Goal: Task Accomplishment & Management: Manage account settings

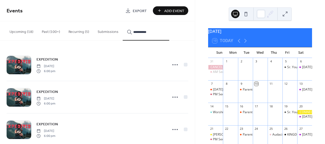
scroll to position [237, 0]
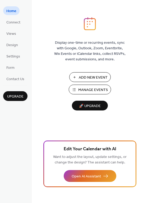
click at [79, 91] on span "Manage Events" at bounding box center [93, 90] width 30 height 6
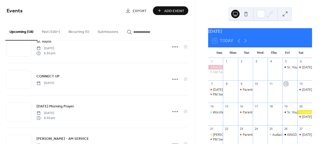
scroll to position [80, 0]
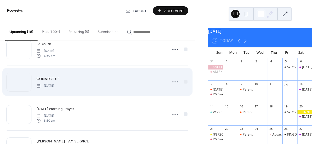
click at [49, 78] on span "CONNECT UP" at bounding box center [47, 80] width 23 height 6
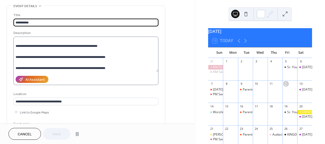
scroll to position [23, 0]
